Goal: Task Accomplishment & Management: Manage account settings

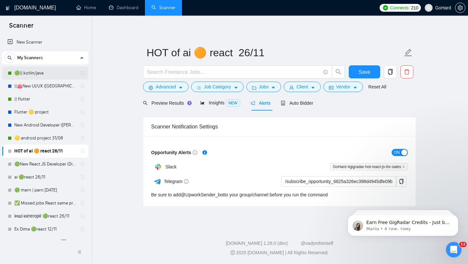
click at [33, 73] on link "🟢|| kotlin/java" at bounding box center [45, 73] width 62 height 13
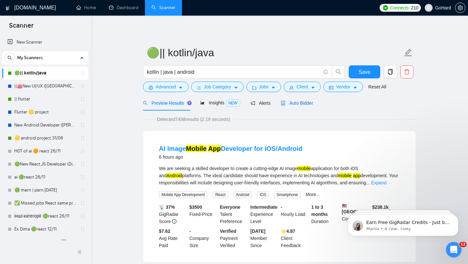
click at [300, 104] on span "Auto Bidder" at bounding box center [297, 102] width 32 height 5
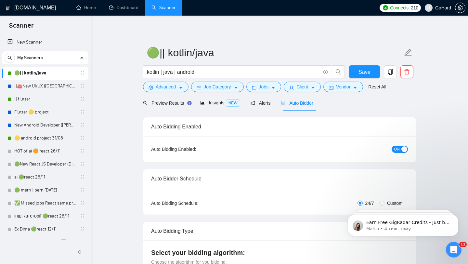
radio input "false"
radio input "true"
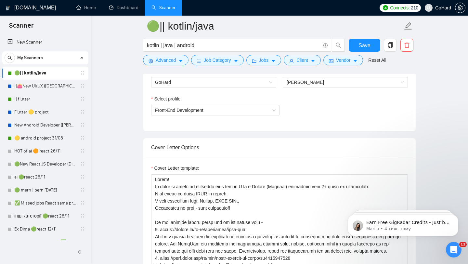
scroll to position [441, 0]
click at [333, 84] on span "[PERSON_NAME]" at bounding box center [345, 83] width 117 height 10
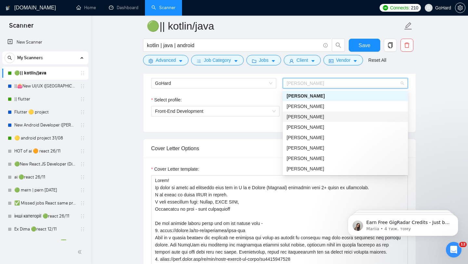
click at [316, 117] on div "[PERSON_NAME]" at bounding box center [345, 116] width 117 height 7
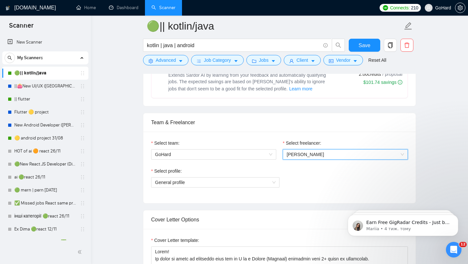
scroll to position [370, 0]
click at [258, 180] on span "General profile" at bounding box center [215, 182] width 121 height 10
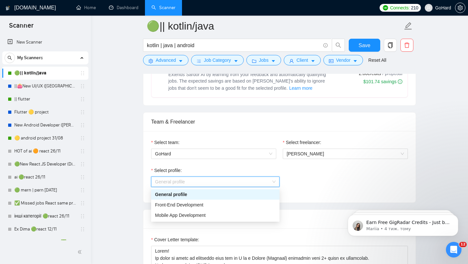
click at [304, 189] on div "Select profile: General profile" at bounding box center [279, 181] width 257 height 28
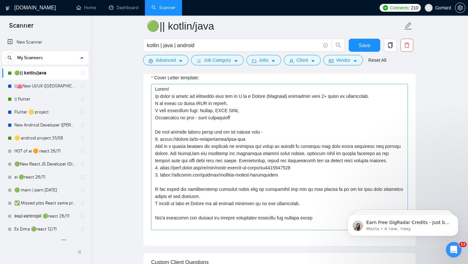
scroll to position [14, 0]
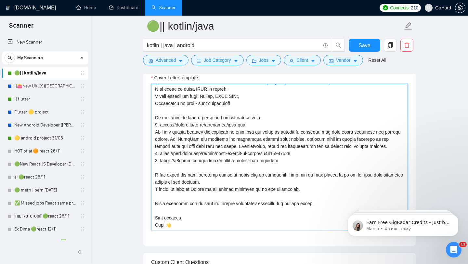
click at [163, 225] on textarea "Cover Letter template:" at bounding box center [279, 157] width 257 height 146
click at [207, 212] on textarea "Cover Letter template:" at bounding box center [279, 157] width 257 height 146
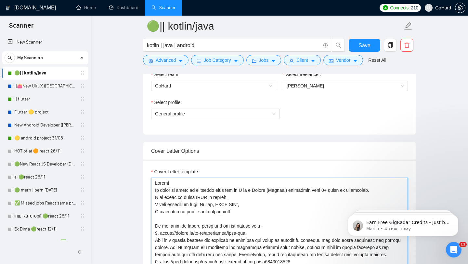
scroll to position [437, 0]
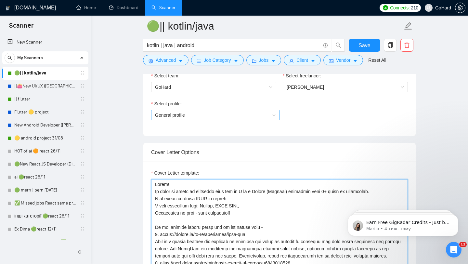
click at [241, 114] on span "General profile" at bounding box center [215, 115] width 121 height 10
type textarea "Hello! It would be great to cooperate with you as I am a Kotlin (Android) devel…"
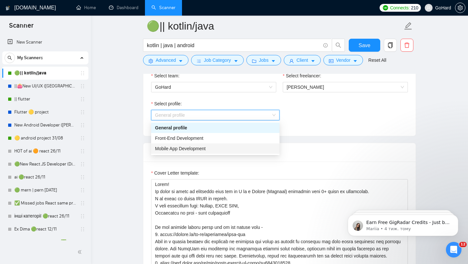
click at [217, 148] on div "Mobile App Development" at bounding box center [215, 148] width 121 height 7
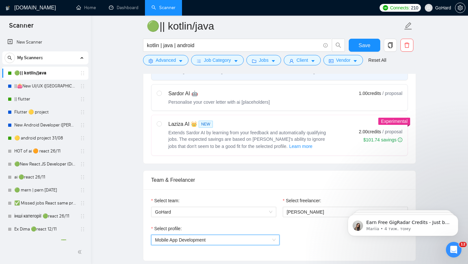
scroll to position [311, 0]
click at [365, 46] on span "Save" at bounding box center [365, 45] width 12 height 8
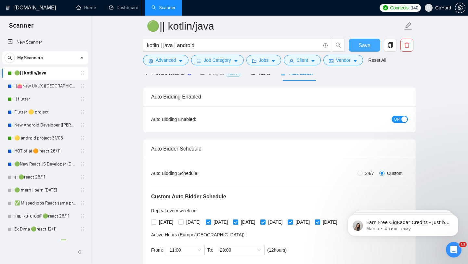
scroll to position [0, 0]
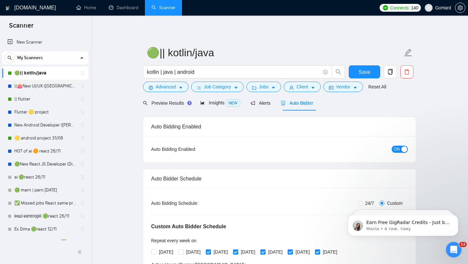
click at [34, 58] on span "My Scanners" at bounding box center [30, 57] width 26 height 13
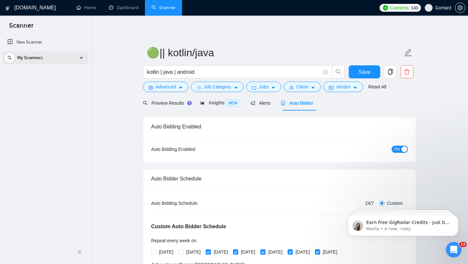
click at [34, 58] on span "My Scanners" at bounding box center [30, 57] width 26 height 13
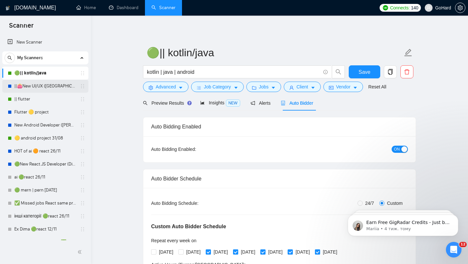
click at [44, 87] on link "||👛New UI/UX ([GEOGRAPHIC_DATA])" at bounding box center [45, 86] width 62 height 13
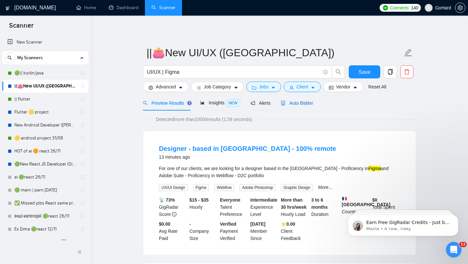
click at [293, 104] on span "Auto Bidder" at bounding box center [297, 102] width 32 height 5
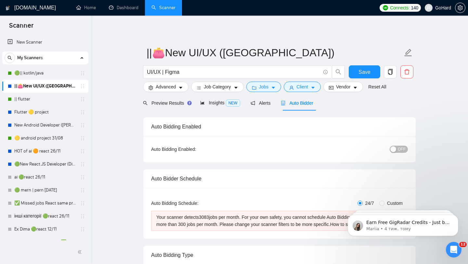
radio input "false"
radio input "true"
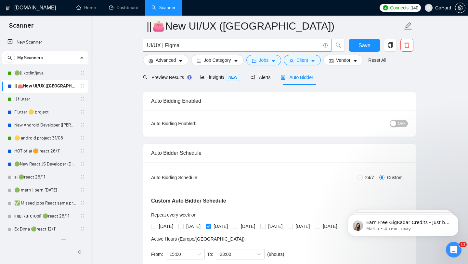
scroll to position [32, 0]
click at [220, 59] on span "Job Category" at bounding box center [217, 60] width 27 height 7
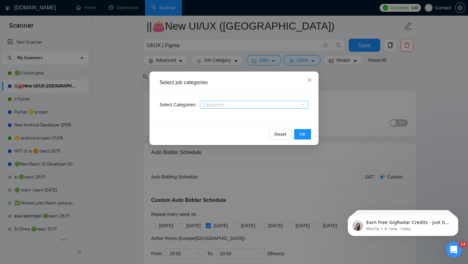
click at [306, 106] on div "Categories" at bounding box center [254, 105] width 109 height 8
click at [279, 104] on div at bounding box center [251, 104] width 99 height 5
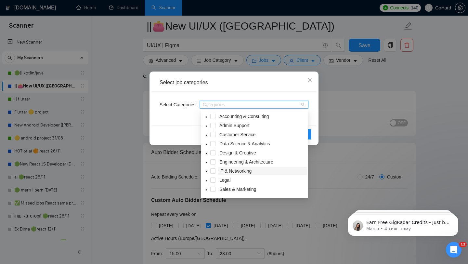
scroll to position [26, 0]
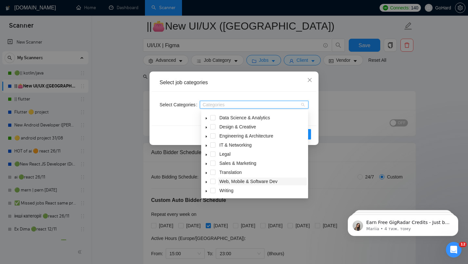
click at [231, 183] on span "Web, Mobile & Software Dev" at bounding box center [248, 181] width 58 height 5
click at [214, 182] on span at bounding box center [212, 181] width 5 height 5
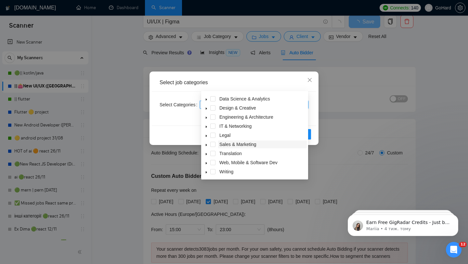
scroll to position [0, 0]
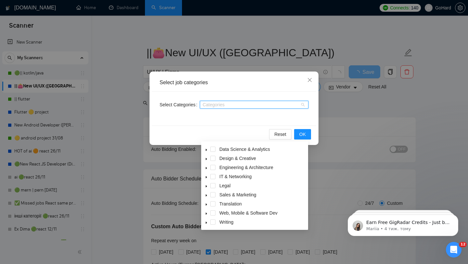
click at [206, 213] on icon "caret-down" at bounding box center [206, 213] width 3 height 3
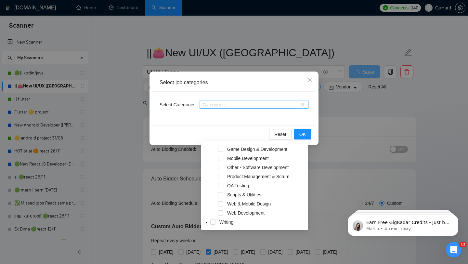
scroll to position [135, 0]
click at [219, 204] on span at bounding box center [220, 203] width 5 height 5
click at [299, 135] on button "OK" at bounding box center [302, 134] width 17 height 10
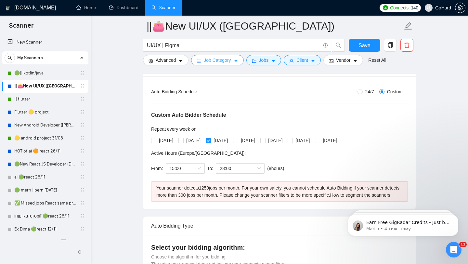
scroll to position [122, 0]
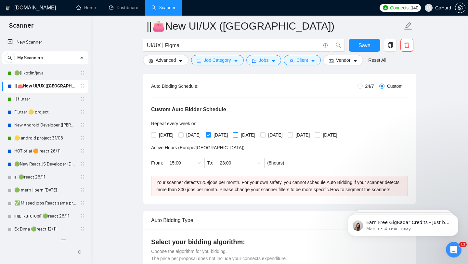
click at [238, 135] on input "[DATE]" at bounding box center [235, 134] width 5 height 5
checkbox input "true"
click at [265, 135] on input "[DATE]" at bounding box center [262, 134] width 5 height 5
checkbox input "true"
click at [152, 135] on input "[DATE]" at bounding box center [153, 134] width 5 height 5
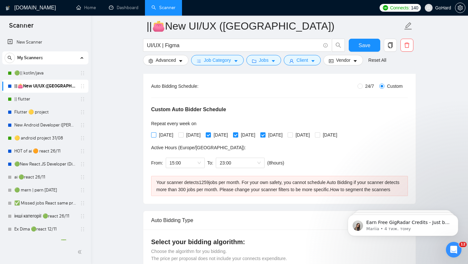
checkbox input "true"
click at [184, 137] on span at bounding box center [181, 134] width 5 height 5
click at [183, 137] on input "[DATE]" at bounding box center [181, 134] width 5 height 5
checkbox input "true"
click at [310, 137] on label "[DATE]" at bounding box center [300, 134] width 25 height 7
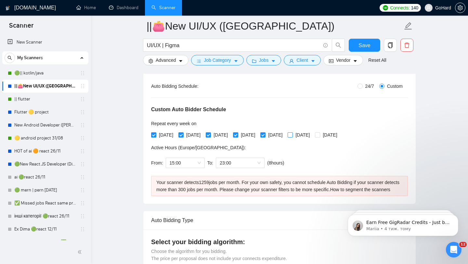
click at [292, 137] on input "[DATE]" at bounding box center [290, 134] width 5 height 5
checkbox input "true"
click at [320, 134] on input "[DATE]" at bounding box center [317, 134] width 5 height 5
checkbox input "true"
click at [198, 160] on span "15:00" at bounding box center [185, 163] width 31 height 10
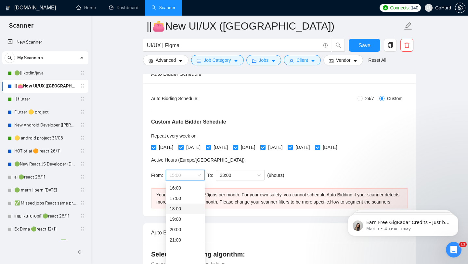
scroll to position [0, 0]
click at [181, 186] on div "00:00" at bounding box center [185, 187] width 31 height 7
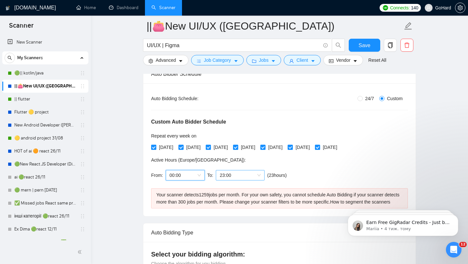
click at [260, 175] on span "23:00" at bounding box center [240, 175] width 41 height 10
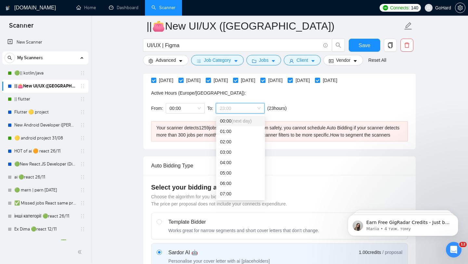
click at [232, 118] on div "00:00 (next day)" at bounding box center [240, 120] width 41 height 7
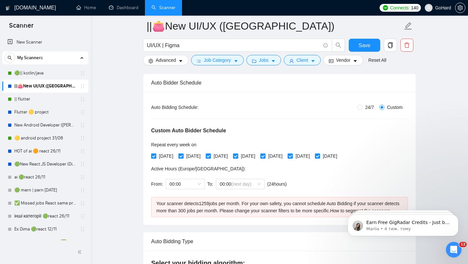
scroll to position [99, 0]
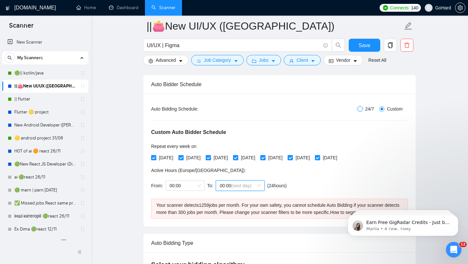
click at [360, 109] on input "24/7" at bounding box center [360, 108] width 5 height 5
radio input "true"
radio input "false"
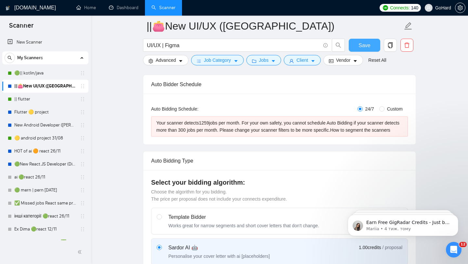
click at [361, 45] on span "Save" at bounding box center [365, 45] width 12 height 8
click at [348, 63] on span "Vendor" at bounding box center [343, 60] width 14 height 7
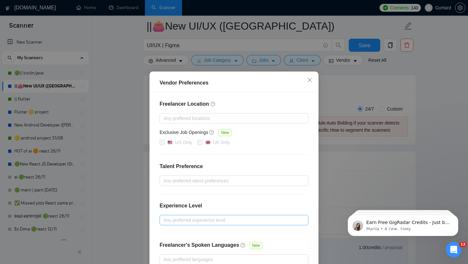
click at [216, 220] on div at bounding box center [230, 220] width 139 height 8
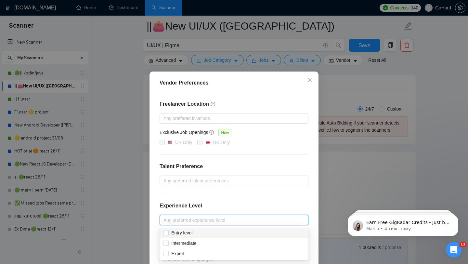
scroll to position [37, 0]
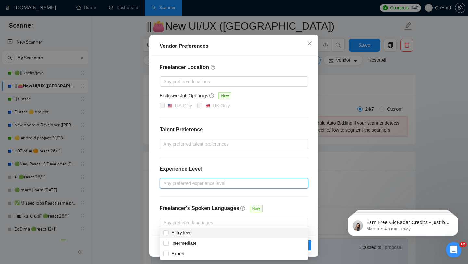
click at [216, 183] on div at bounding box center [230, 183] width 139 height 8
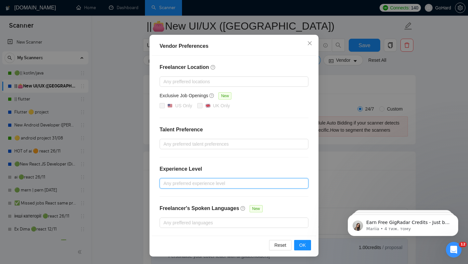
click at [211, 183] on div at bounding box center [230, 183] width 139 height 8
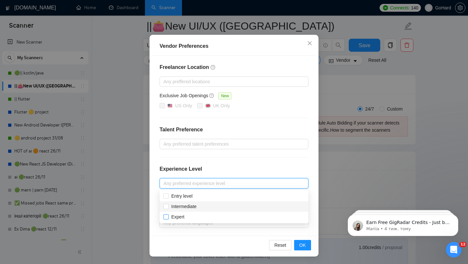
drag, startPoint x: 166, startPoint y: 206, endPoint x: 167, endPoint y: 218, distance: 11.8
click at [166, 206] on input "Intermediate" at bounding box center [166, 206] width 5 height 5
checkbox input "true"
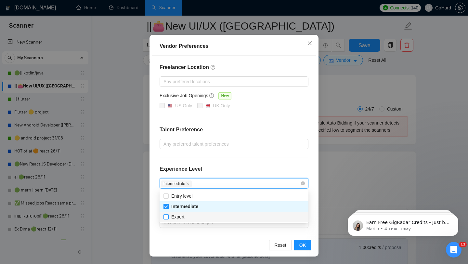
click at [167, 218] on input "Expert" at bounding box center [166, 216] width 5 height 5
checkbox input "true"
click at [246, 163] on div "Freelancer Location Any preffered locations Exclusive Job Openings New US Only …" at bounding box center [234, 146] width 165 height 180
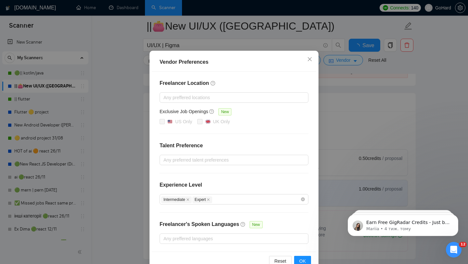
scroll to position [4, 0]
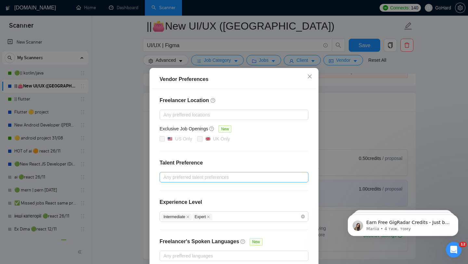
click at [212, 177] on div at bounding box center [230, 177] width 139 height 8
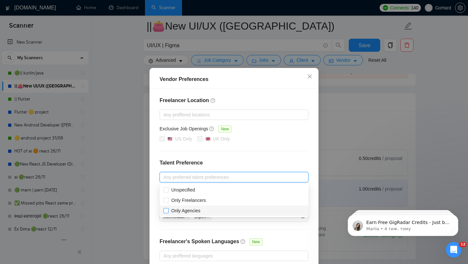
click at [167, 210] on input "Only Agencies" at bounding box center [166, 210] width 5 height 5
checkbox input "true"
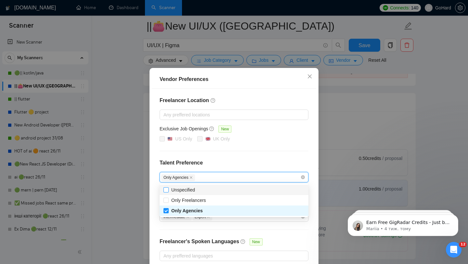
click at [166, 192] on input "Unspecified" at bounding box center [166, 189] width 5 height 5
checkbox input "true"
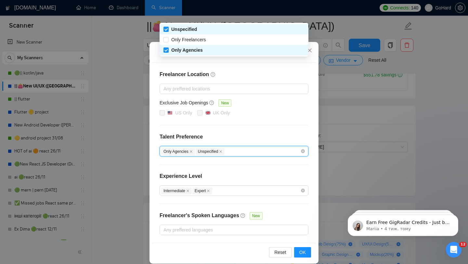
scroll to position [37, 0]
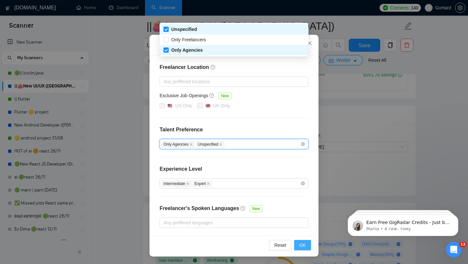
click at [303, 242] on span "OK" at bounding box center [302, 245] width 7 height 7
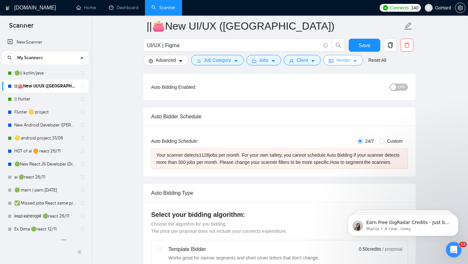
scroll to position [67, 0]
click at [365, 45] on span "Save" at bounding box center [365, 45] width 12 height 8
click at [275, 57] on button "Jobs" at bounding box center [263, 60] width 35 height 10
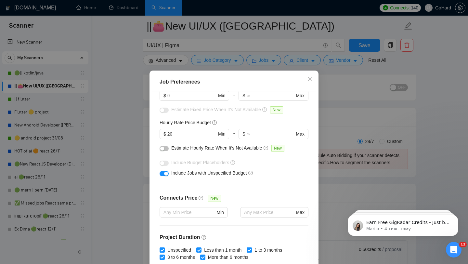
scroll to position [60, 0]
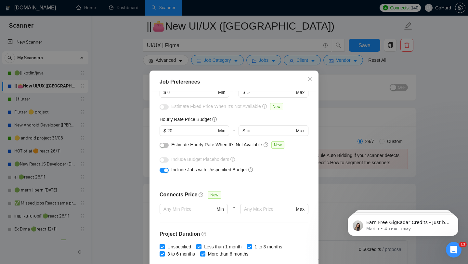
click at [162, 170] on button "button" at bounding box center [164, 170] width 9 height 5
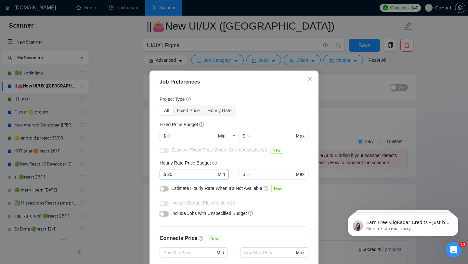
scroll to position [16, 0]
click at [186, 111] on div "Fixed Price" at bounding box center [188, 111] width 31 height 9
click at [173, 107] on input "Fixed Price" at bounding box center [173, 107] width 0 height 0
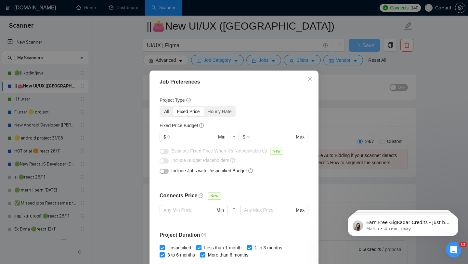
click at [166, 112] on div "All" at bounding box center [166, 111] width 13 height 9
click at [160, 107] on input "All" at bounding box center [160, 107] width 0 height 0
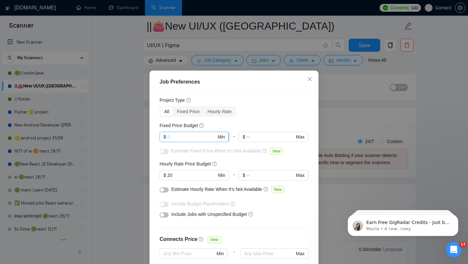
click at [180, 138] on input "text" at bounding box center [191, 136] width 49 height 7
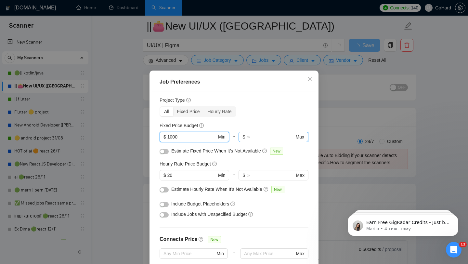
type input "1000"
click at [259, 136] on input "text" at bounding box center [270, 136] width 48 height 7
click at [213, 155] on div "Estimate Fixed Price When It’s Not Available New" at bounding box center [234, 152] width 149 height 10
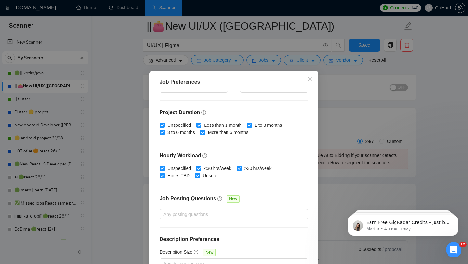
scroll to position [41, 0]
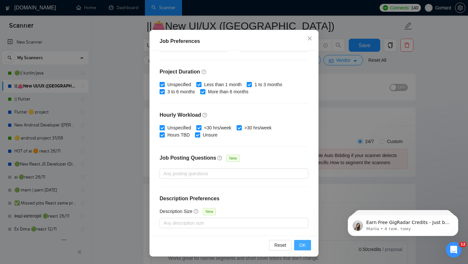
click at [306, 245] on span "OK" at bounding box center [302, 245] width 7 height 7
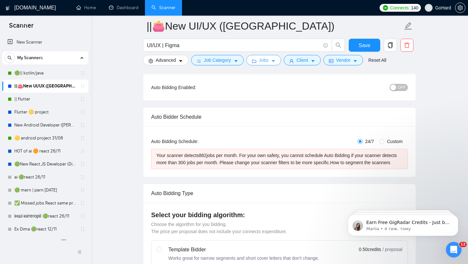
scroll to position [0, 0]
click at [364, 43] on span "Save" at bounding box center [365, 45] width 12 height 8
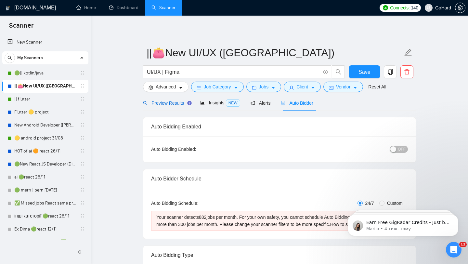
click at [173, 101] on span "Preview Results" at bounding box center [166, 102] width 47 height 5
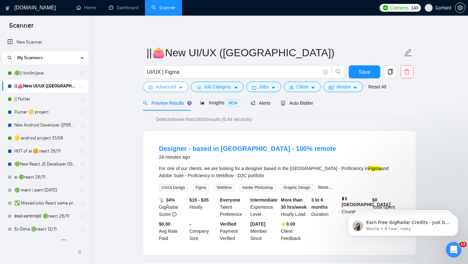
click at [163, 88] on span "Advanced" at bounding box center [166, 86] width 20 height 7
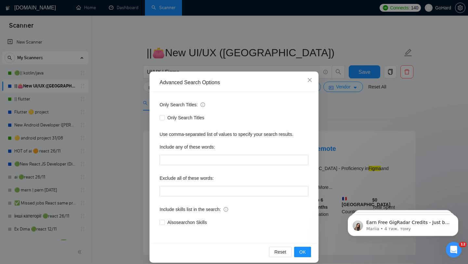
scroll to position [7, 0]
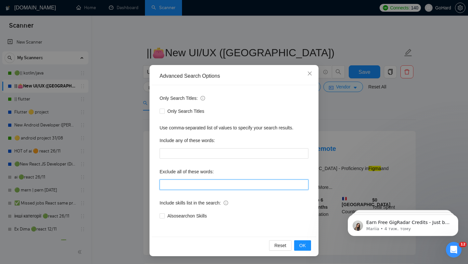
click at [196, 185] on input "text" at bounding box center [234, 184] width 149 height 10
type input "j"
type input "@"
type input "#"
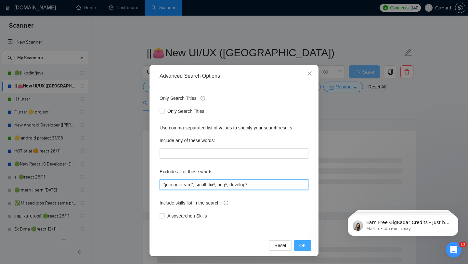
type input ""join our team", small, fix*, bug*, develop*,"
click at [304, 245] on span "OK" at bounding box center [302, 245] width 7 height 7
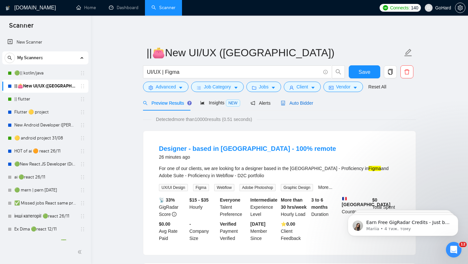
click at [307, 104] on span "Auto Bidder" at bounding box center [297, 102] width 32 height 5
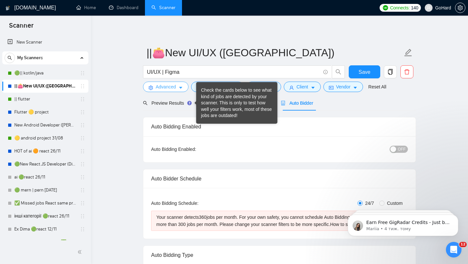
click at [167, 86] on span "Advanced" at bounding box center [166, 86] width 20 height 7
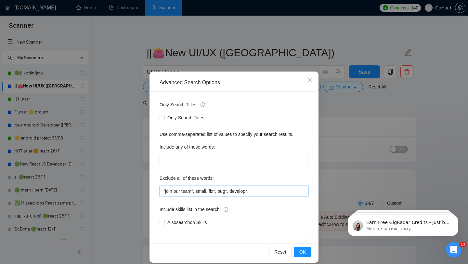
click at [261, 191] on input ""join our team", small, fix*, bug*, develop*," at bounding box center [234, 191] width 149 height 10
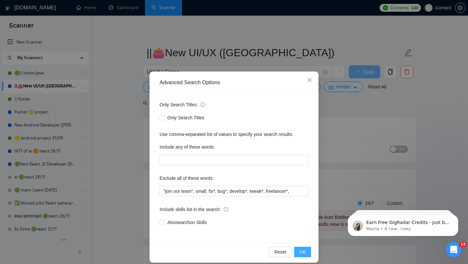
click at [303, 250] on span "OK" at bounding box center [302, 251] width 7 height 7
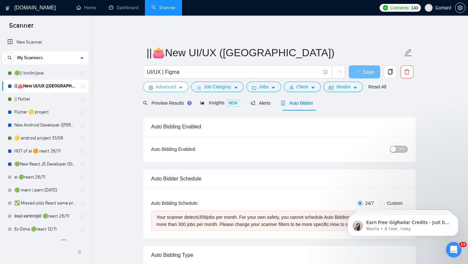
click at [167, 87] on span "Advanced" at bounding box center [166, 86] width 20 height 7
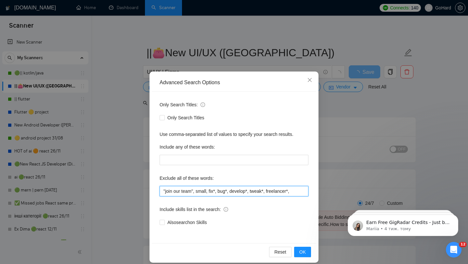
click at [298, 192] on input ""join our team", small, fix*, bug*, develop*, tweak*, freelancer*," at bounding box center [234, 191] width 149 height 10
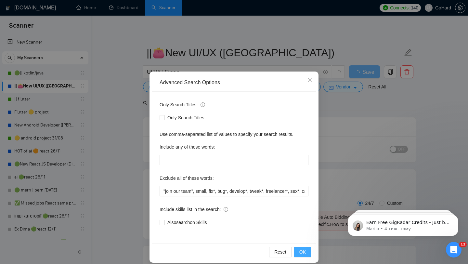
click at [305, 252] on span "OK" at bounding box center [302, 251] width 7 height 7
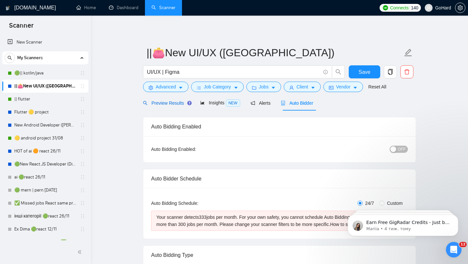
click at [169, 103] on span "Preview Results" at bounding box center [166, 102] width 47 height 5
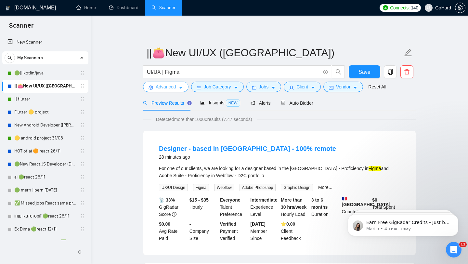
click at [161, 84] on span "Advanced" at bounding box center [166, 86] width 20 height 7
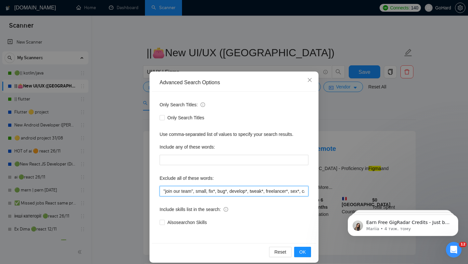
click at [304, 190] on input ""join our team", small, fix*, bug*, develop*, tweak*, freelancer*, sex*, casino…" at bounding box center [234, 191] width 149 height 10
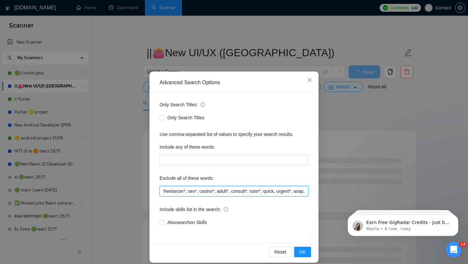
scroll to position [0, 110]
type input ""join our team", small, fix*, bug*, develop*, tweak*, freelancer*, sex*, casino…"
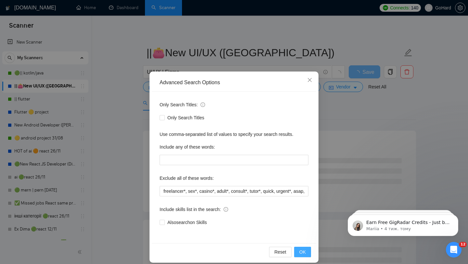
click at [303, 252] on span "OK" at bounding box center [302, 251] width 7 height 7
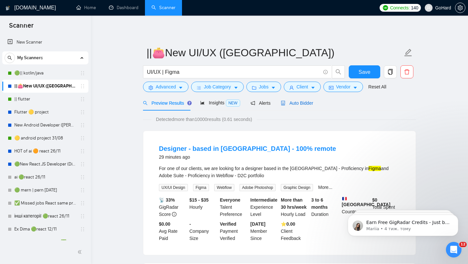
click at [306, 104] on span "Auto Bidder" at bounding box center [297, 102] width 32 height 5
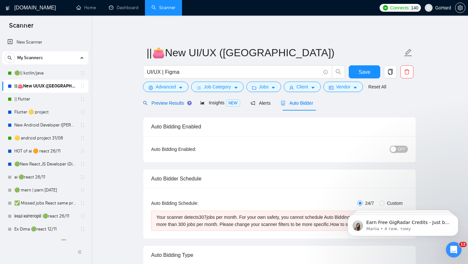
click at [164, 102] on span "Preview Results" at bounding box center [166, 102] width 47 height 5
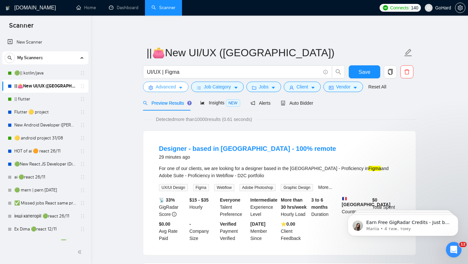
click at [163, 87] on span "Advanced" at bounding box center [166, 86] width 20 height 7
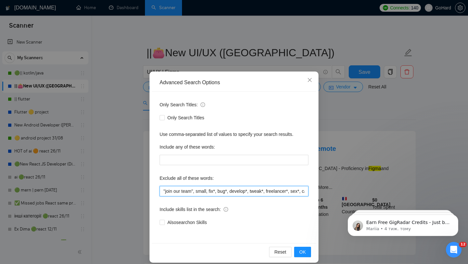
click at [297, 189] on input ""join our team", small, fix*, bug*, develop*, tweak*, freelancer*, sex*, casino…" at bounding box center [234, 191] width 149 height 10
type input ""join our team", small, fix*, bug*, develop*, tweak*, freelancer*, sex*, casino…"
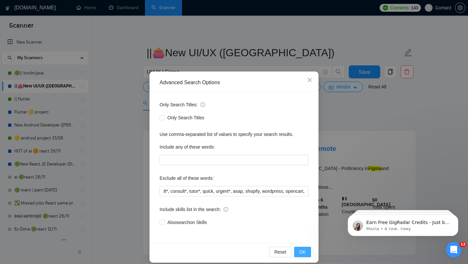
click at [305, 252] on span "OK" at bounding box center [302, 251] width 7 height 7
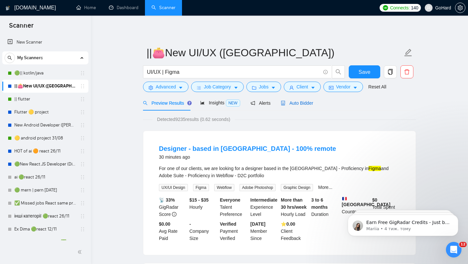
click at [300, 103] on span "Auto Bidder" at bounding box center [297, 102] width 32 height 5
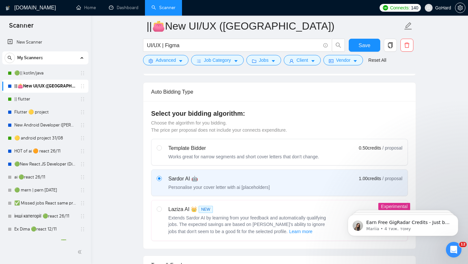
scroll to position [143, 0]
click at [163, 148] on div "Template Bidder Works great for narrow segments and short cover letters that do…" at bounding box center [238, 153] width 163 height 16
click at [161, 148] on input "radio" at bounding box center [159, 148] width 5 height 5
radio input "true"
radio input "false"
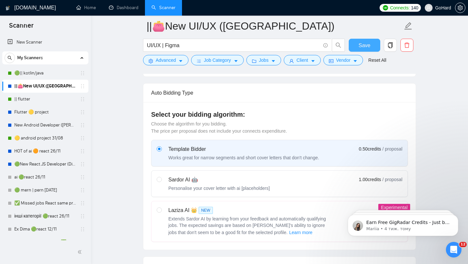
click at [362, 47] on span "Save" at bounding box center [365, 45] width 12 height 8
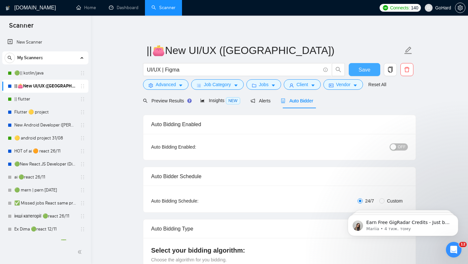
scroll to position [0, 0]
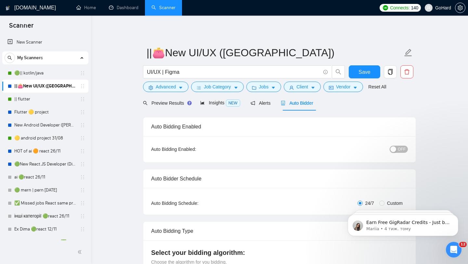
click at [396, 149] on div "button" at bounding box center [394, 149] width 6 height 6
click at [364, 71] on span "Save" at bounding box center [365, 72] width 12 height 8
